Goal: Information Seeking & Learning: Find specific fact

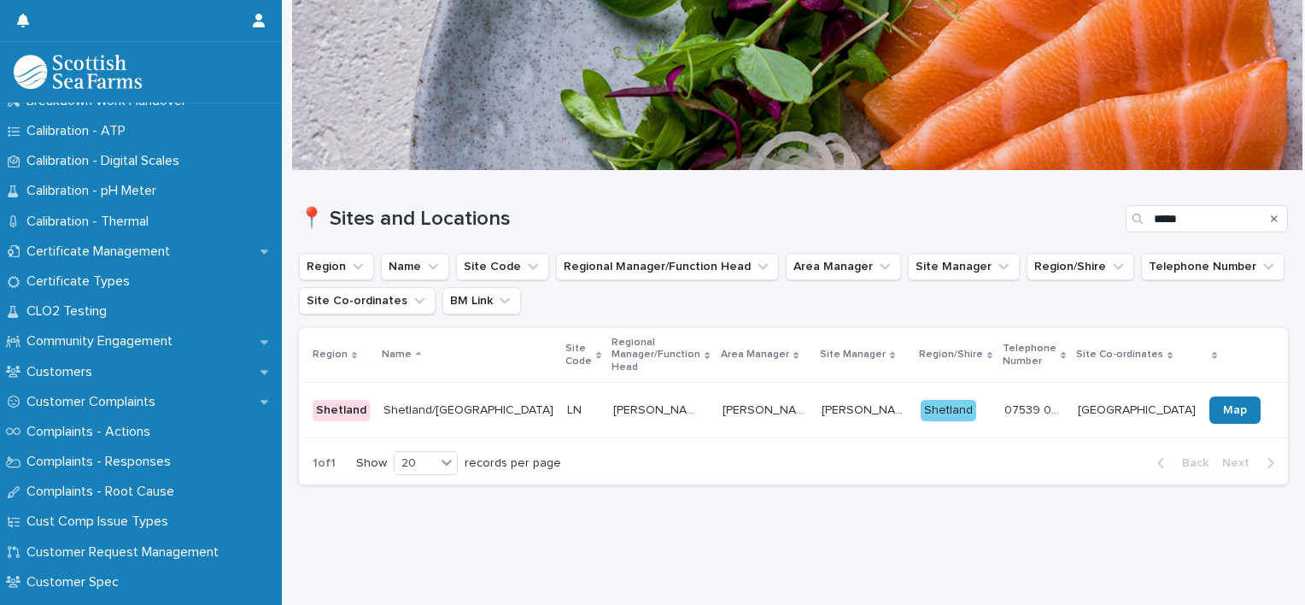
scroll to position [738, 0]
click at [176, 259] on p "Certificate Management" at bounding box center [102, 251] width 164 height 16
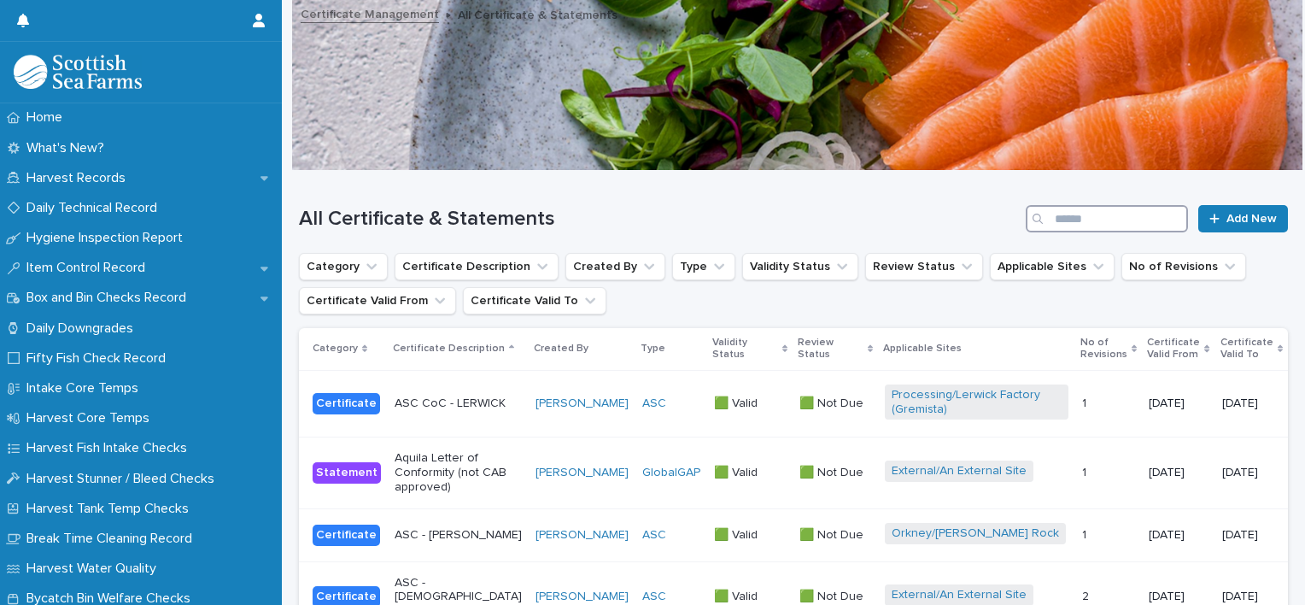
click at [1081, 226] on input "Search" at bounding box center [1107, 218] width 162 height 27
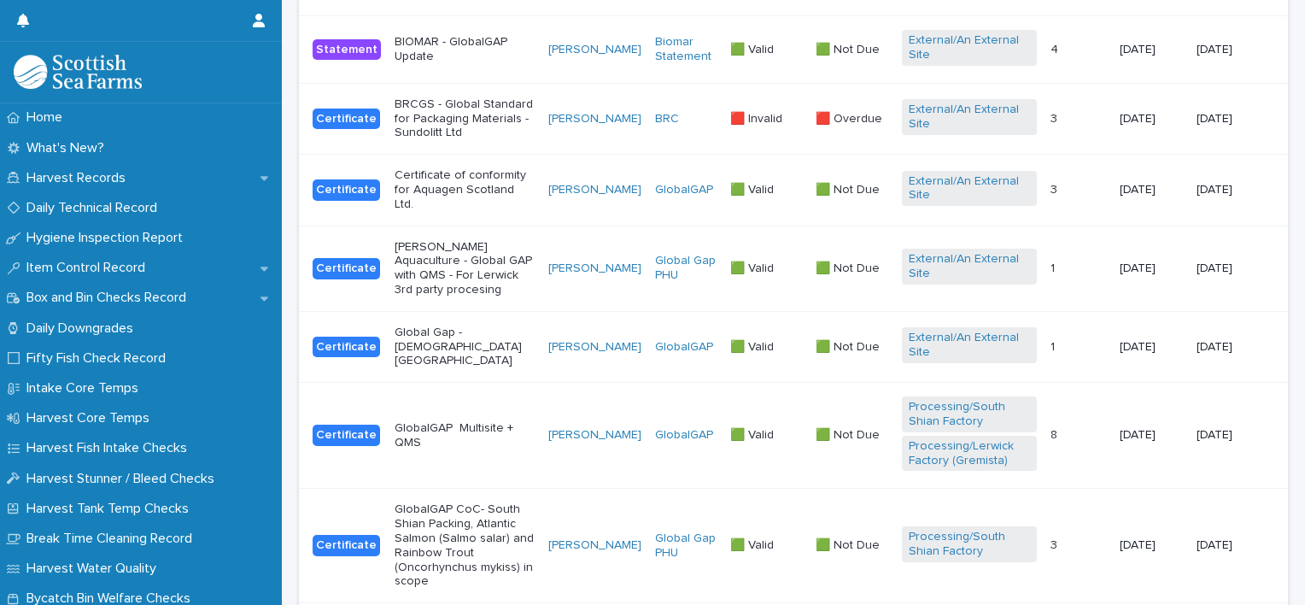
scroll to position [443, 0]
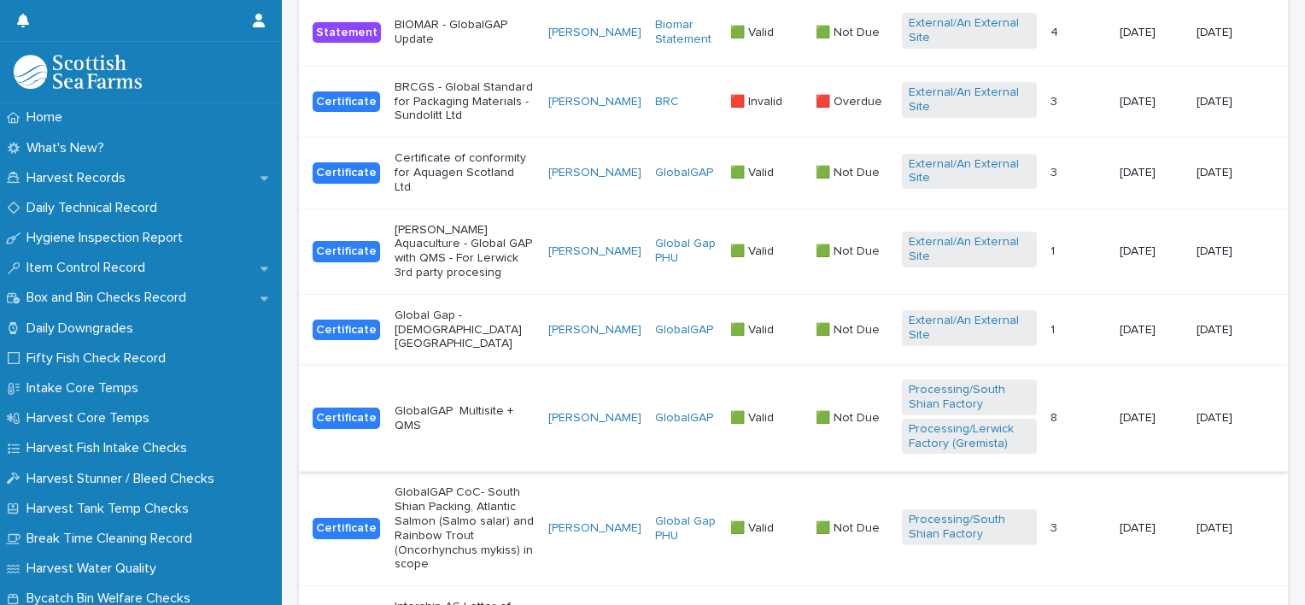
type input "******"
click at [443, 413] on td "GlobalGAP Multisite + QMS" at bounding box center [465, 419] width 154 height 106
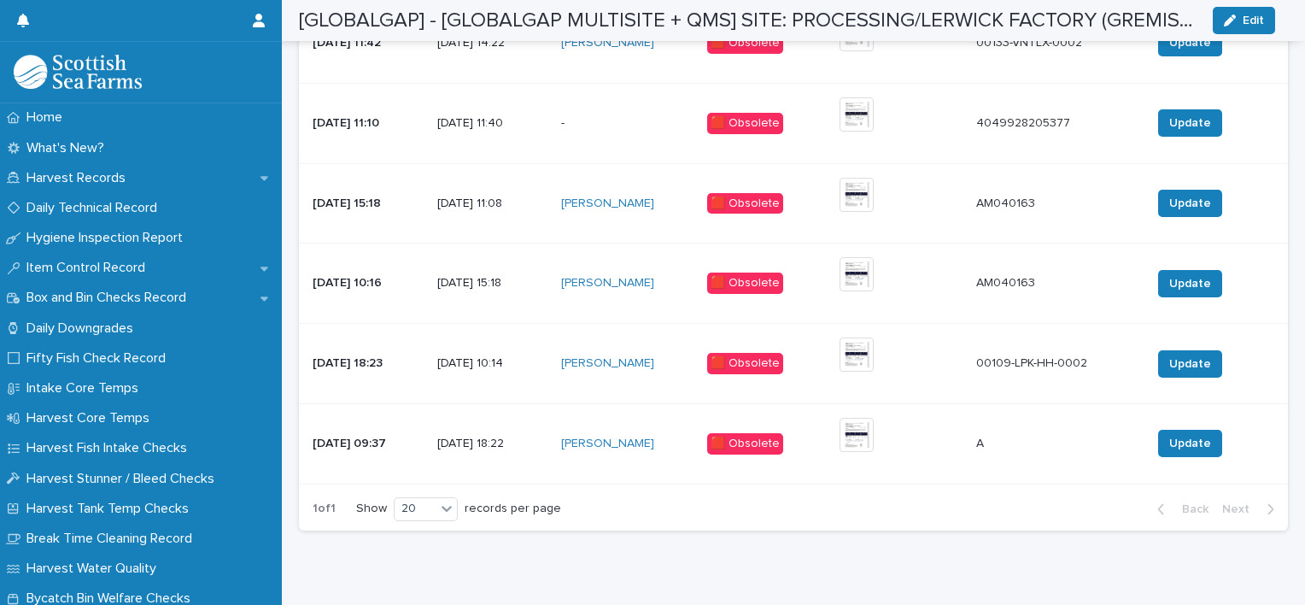
scroll to position [1498, 0]
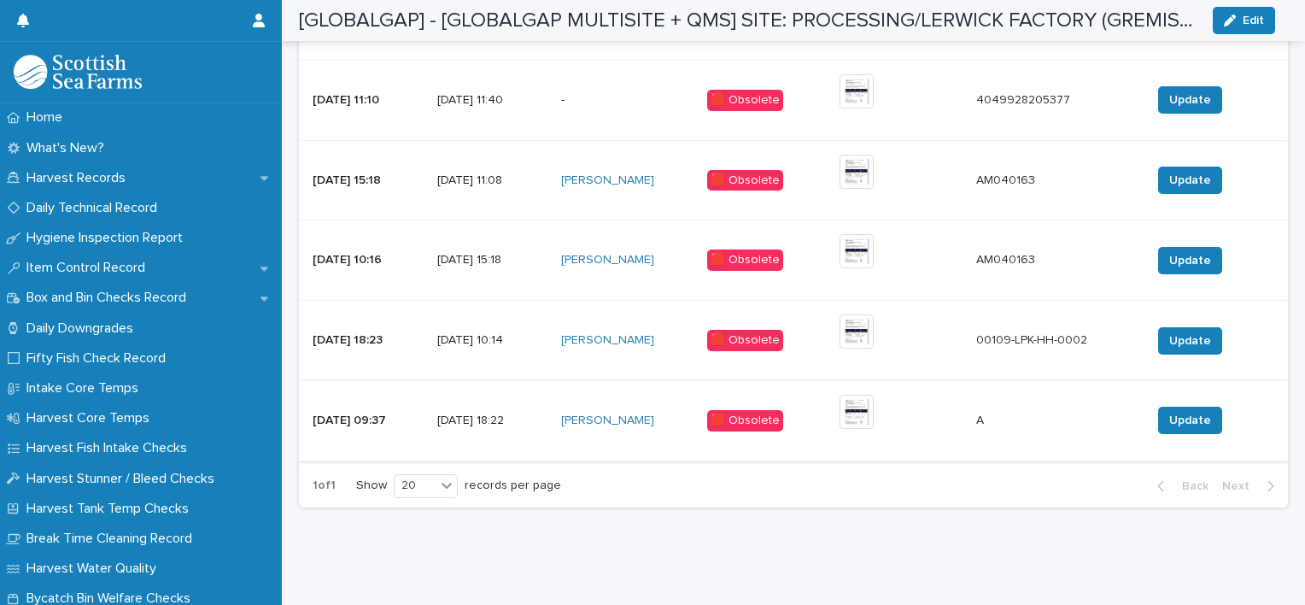
click at [874, 413] on img at bounding box center [857, 412] width 34 height 34
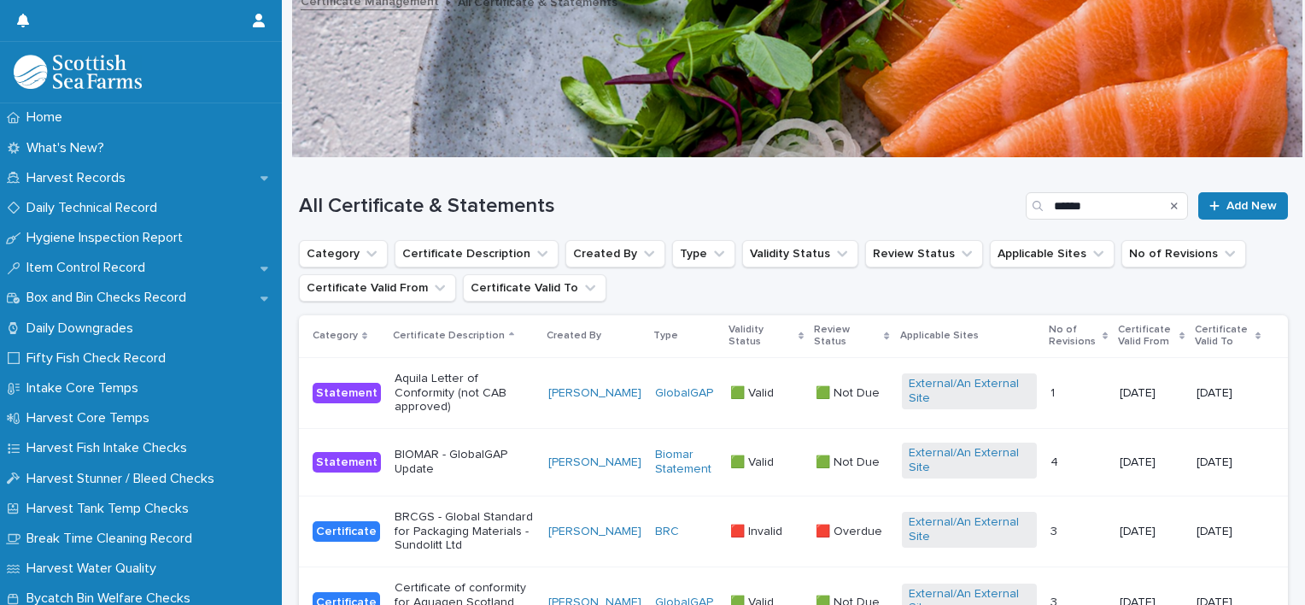
scroll to position [410, 0]
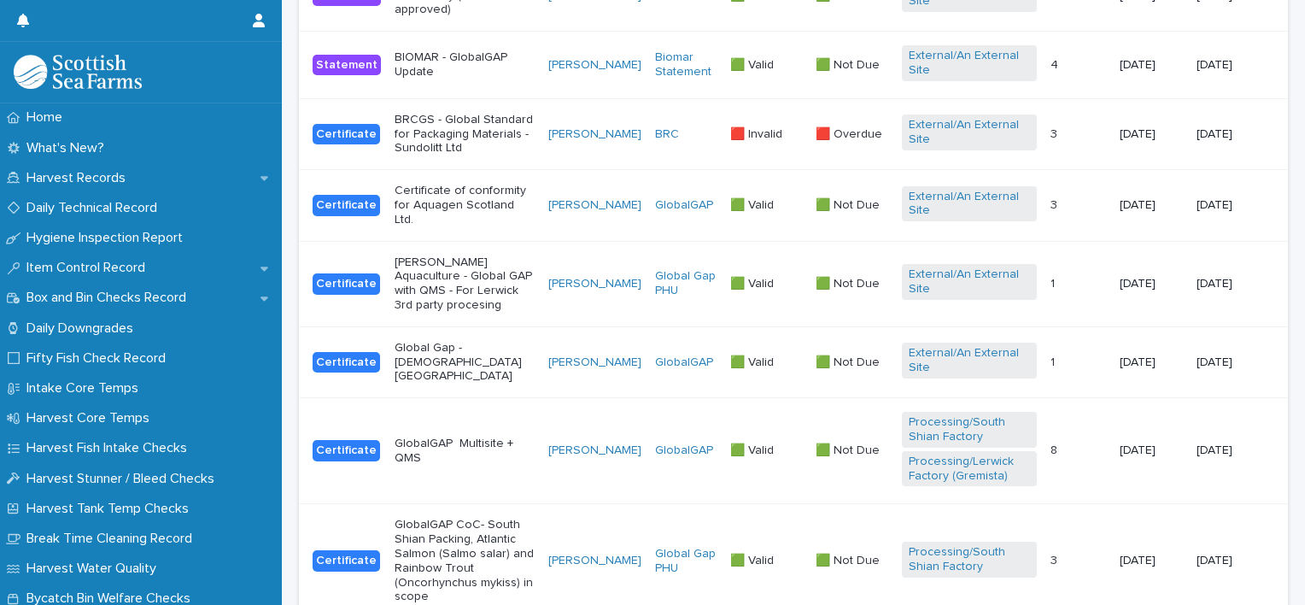
click at [480, 441] on div "GlobalGAP Multisite + QMS" at bounding box center [465, 451] width 140 height 43
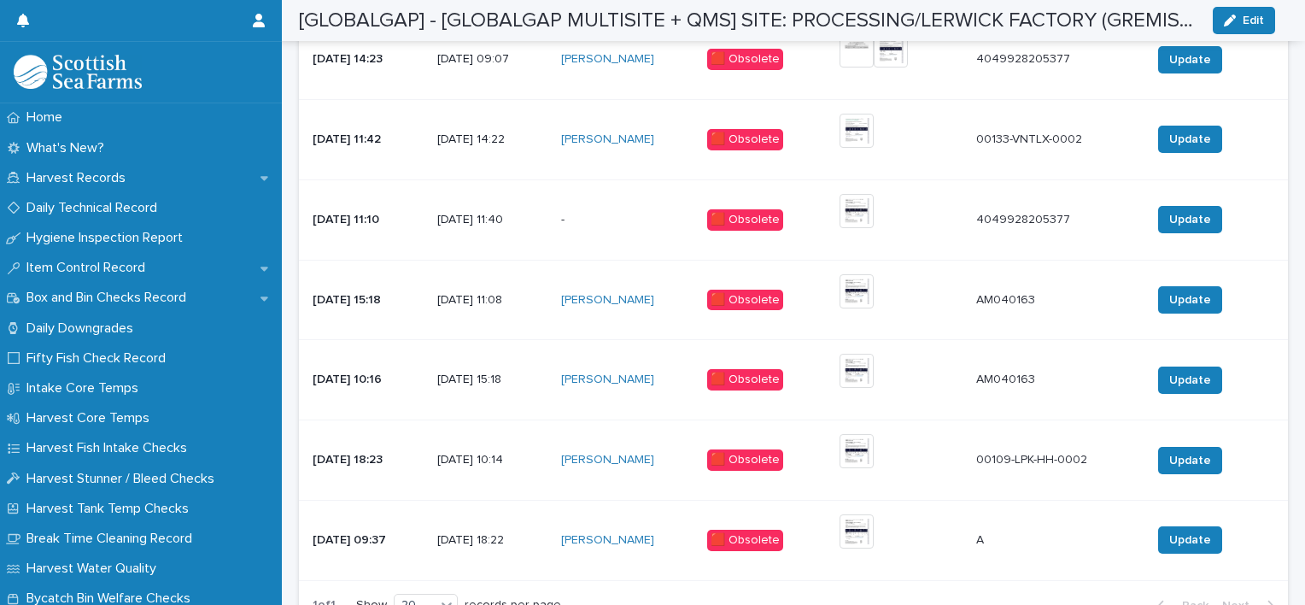
scroll to position [1380, 0]
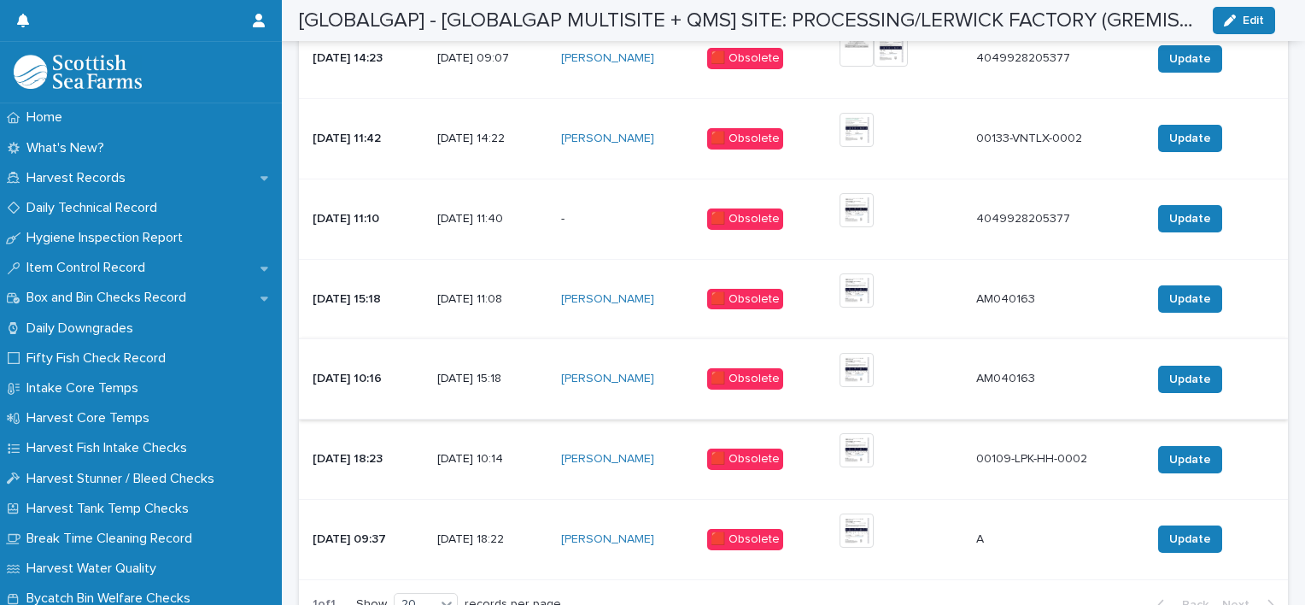
click at [868, 372] on img at bounding box center [857, 370] width 34 height 34
click at [874, 285] on img at bounding box center [857, 290] width 34 height 34
drag, startPoint x: 890, startPoint y: 285, endPoint x: 632, endPoint y: 374, distance: 272.9
click at [632, 374] on link "[PERSON_NAME]" at bounding box center [607, 379] width 93 height 15
